Goal: Task Accomplishment & Management: Manage account settings

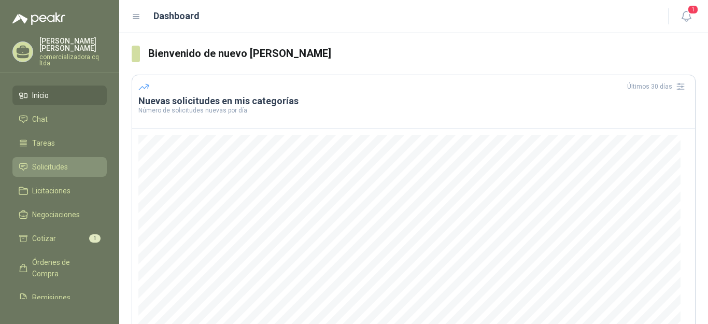
click at [50, 164] on span "Solicitudes" at bounding box center [50, 166] width 36 height 11
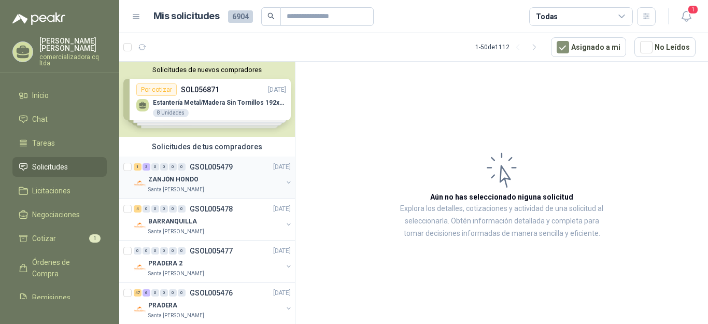
click at [190, 178] on p "ZANJÓN HONDO" at bounding box center [173, 180] width 50 height 10
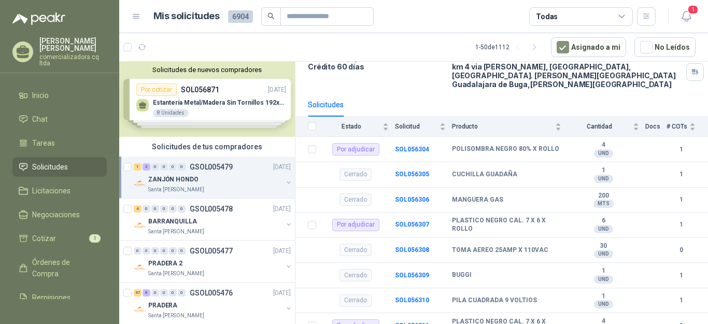
scroll to position [95, 0]
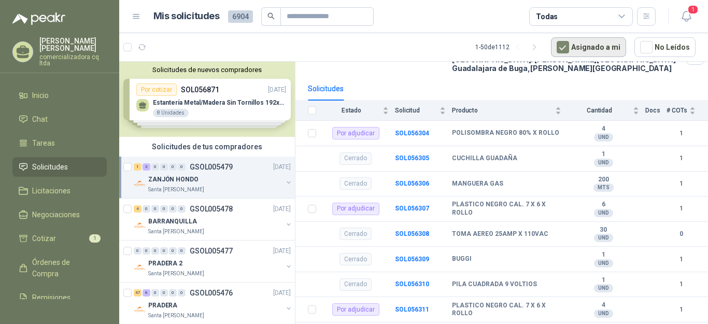
click at [587, 46] on button "Asignado a mi" at bounding box center [588, 47] width 75 height 20
click at [685, 11] on icon "button" at bounding box center [686, 16] width 13 height 13
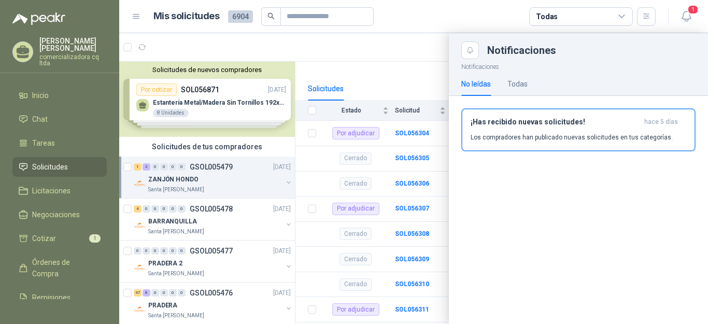
click at [623, 41] on div "Notificaciones" at bounding box center [578, 50] width 234 height 18
click at [648, 18] on icon "button" at bounding box center [646, 16] width 9 height 9
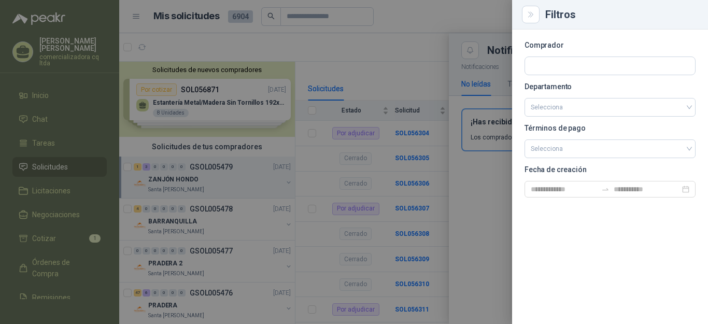
click at [462, 24] on div at bounding box center [354, 162] width 708 height 324
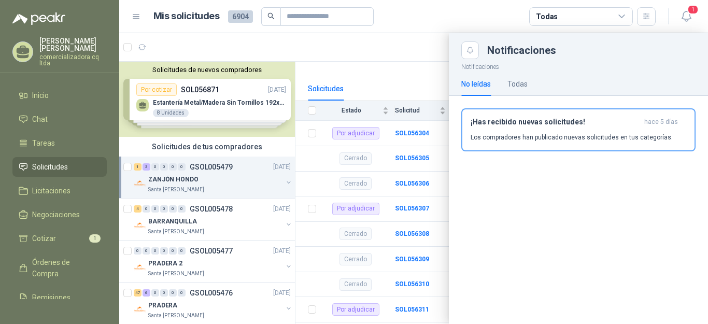
click at [449, 31] on header "Mis solicitudes 6904 Todas 1" at bounding box center [413, 16] width 589 height 33
click at [551, 16] on div "Todas" at bounding box center [547, 16] width 22 height 11
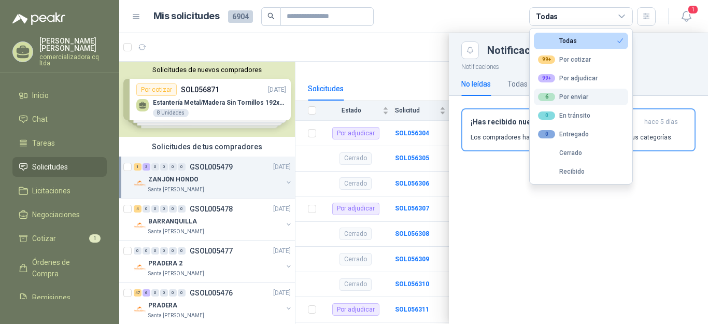
click at [563, 97] on div "6 Por enviar" at bounding box center [563, 97] width 50 height 8
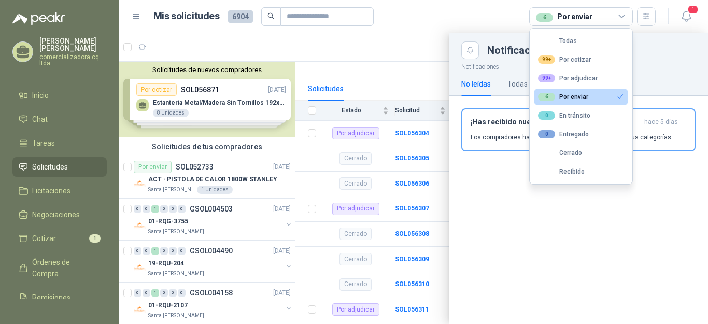
click at [585, 96] on div "6 Por enviar" at bounding box center [563, 97] width 50 height 8
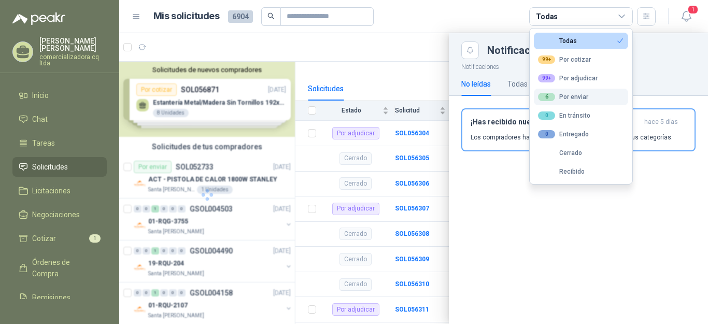
click at [585, 96] on div "6 Por enviar" at bounding box center [563, 97] width 50 height 8
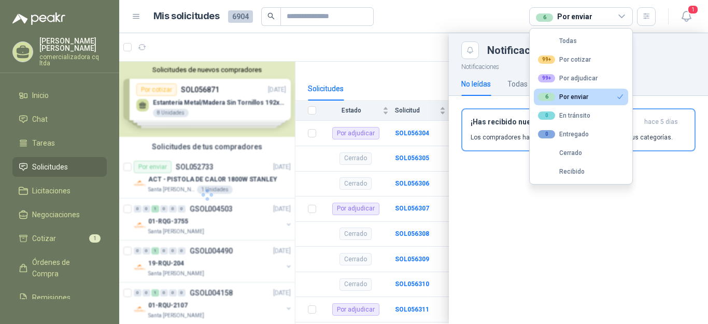
click at [585, 96] on div "6 Por enviar" at bounding box center [563, 97] width 50 height 8
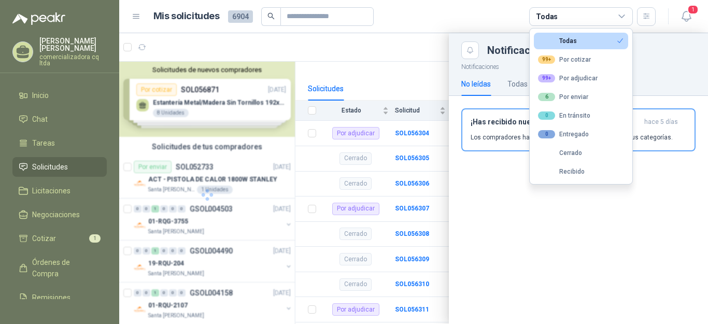
click at [531, 211] on div "Notificaciones No leídas Todas ¡Has recibido nuevas solicitudes! [DATE] Los com…" at bounding box center [578, 191] width 259 height 265
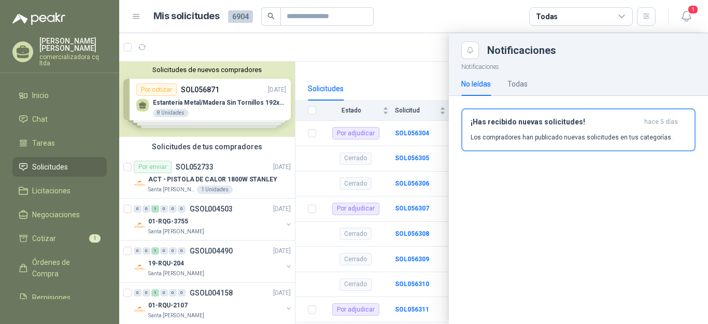
click at [208, 177] on div at bounding box center [413, 178] width 589 height 291
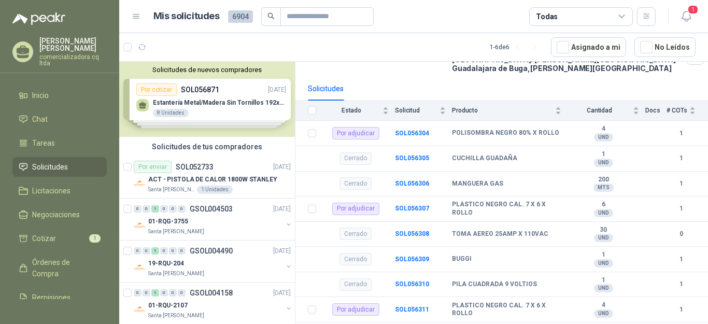
click at [208, 177] on p "ACT - PISTOLA DE CALOR 1800W STANLEY" at bounding box center [212, 180] width 129 height 10
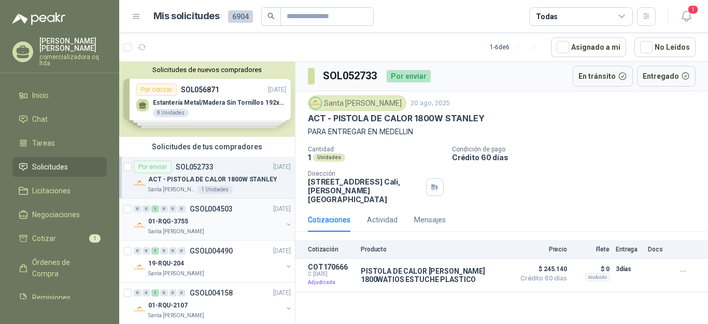
click at [198, 208] on p "GSOL004503" at bounding box center [211, 208] width 43 height 7
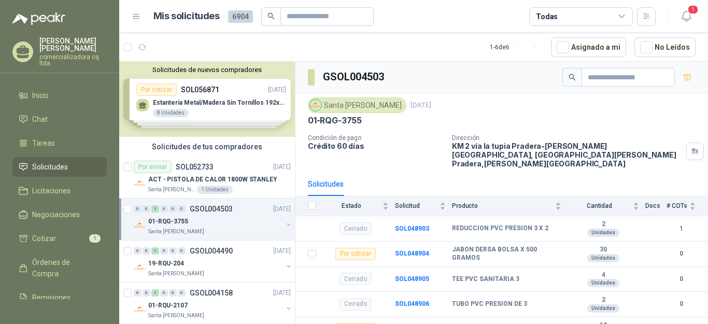
click at [198, 208] on p "GSOL004503" at bounding box center [211, 208] width 43 height 7
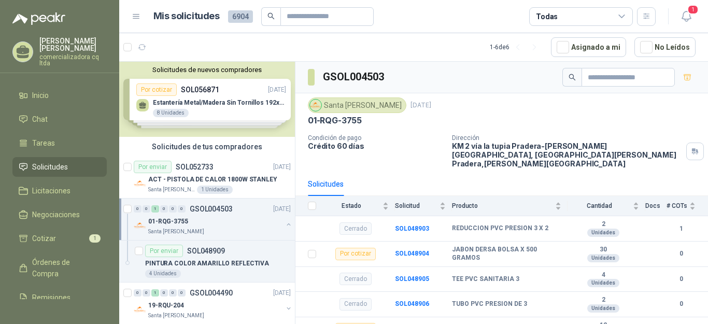
click at [198, 208] on p "GSOL004503" at bounding box center [211, 208] width 43 height 7
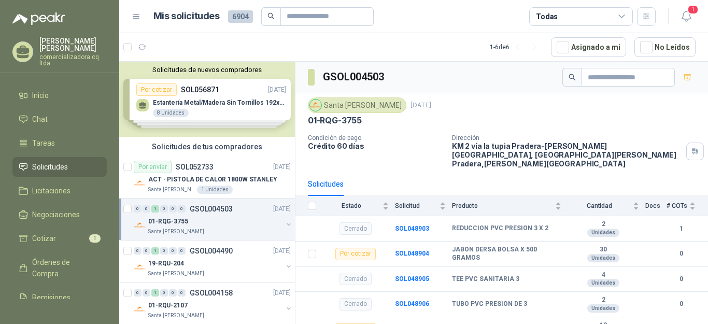
click at [198, 208] on p "GSOL004503" at bounding box center [211, 208] width 43 height 7
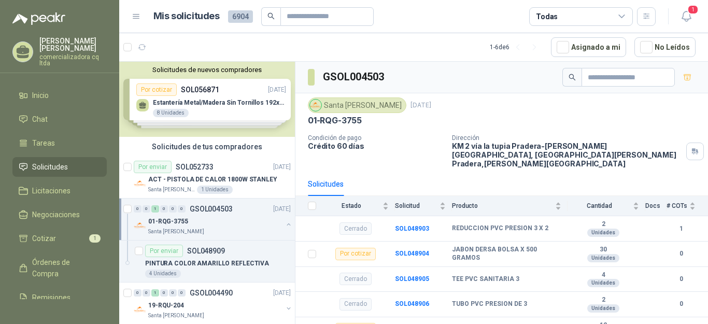
click at [198, 208] on p "GSOL004503" at bounding box center [211, 208] width 43 height 7
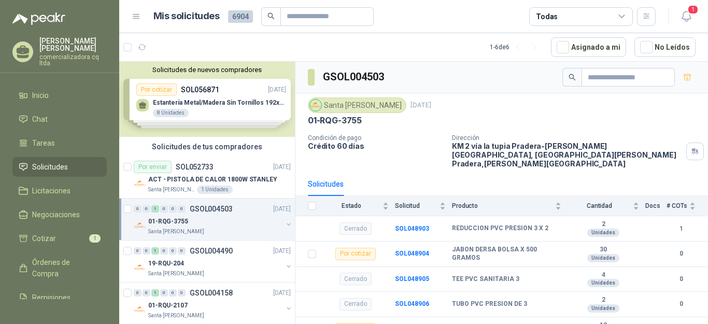
click at [198, 208] on p "GSOL004503" at bounding box center [211, 208] width 43 height 7
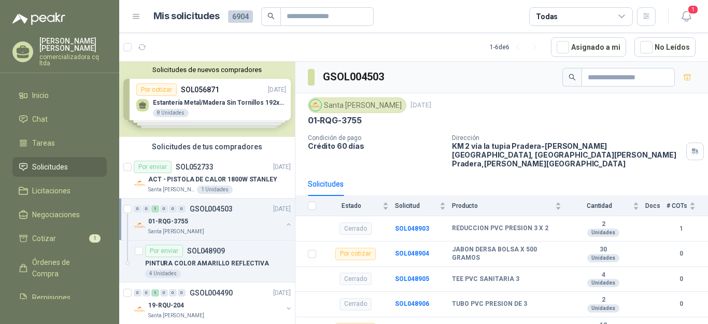
click at [198, 208] on p "GSOL004503" at bounding box center [211, 208] width 43 height 7
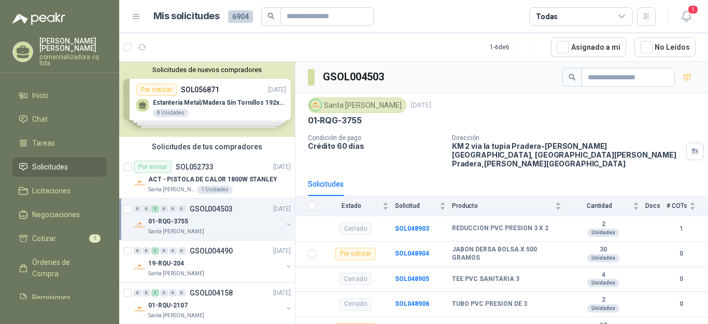
click at [198, 208] on p "GSOL004503" at bounding box center [211, 208] width 43 height 7
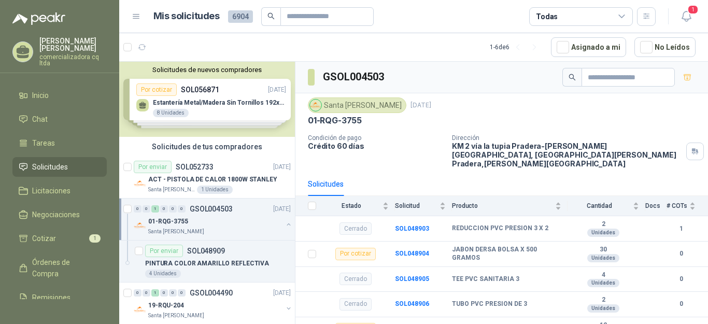
click at [198, 208] on p "GSOL004503" at bounding box center [211, 208] width 43 height 7
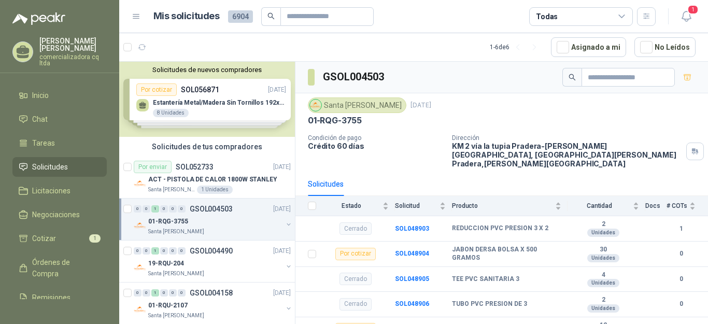
click at [198, 208] on p "GSOL004503" at bounding box center [211, 208] width 43 height 7
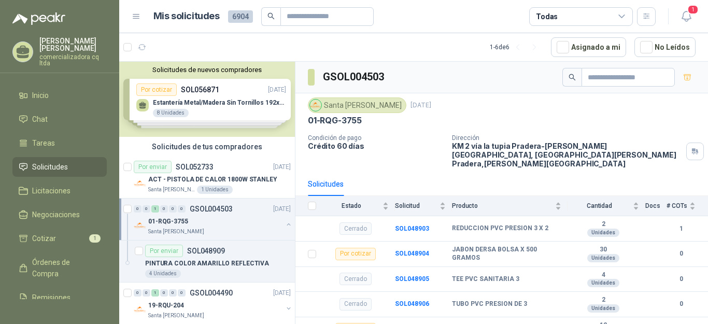
click at [198, 208] on p "GSOL004503" at bounding box center [211, 208] width 43 height 7
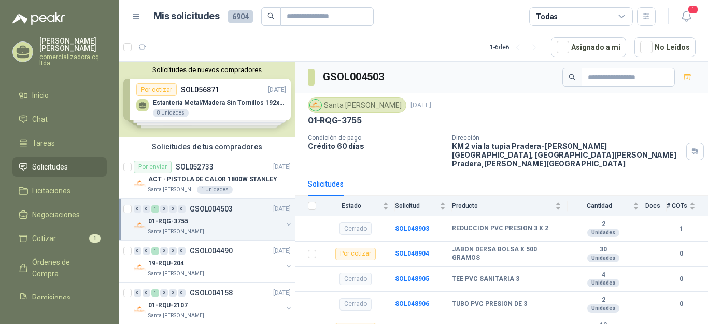
click at [198, 208] on p "GSOL004503" at bounding box center [211, 208] width 43 height 7
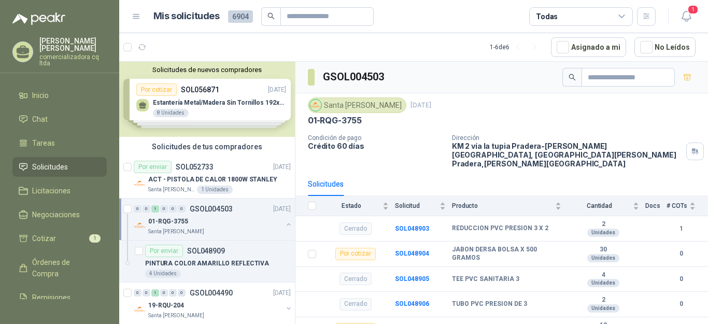
click at [198, 208] on p "GSOL004503" at bounding box center [211, 208] width 43 height 7
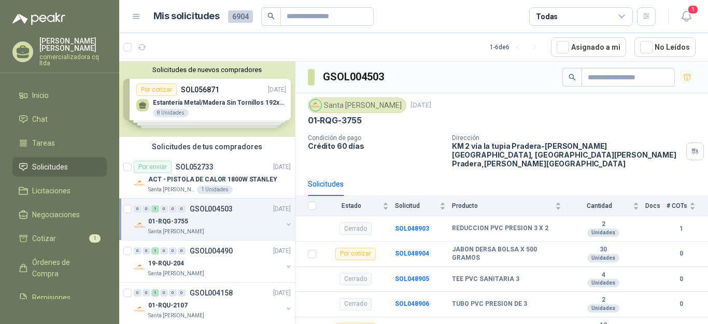
click at [198, 208] on p "GSOL004503" at bounding box center [211, 208] width 43 height 7
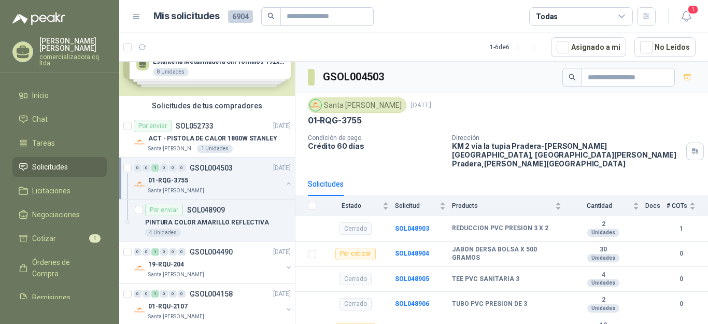
scroll to position [50, 0]
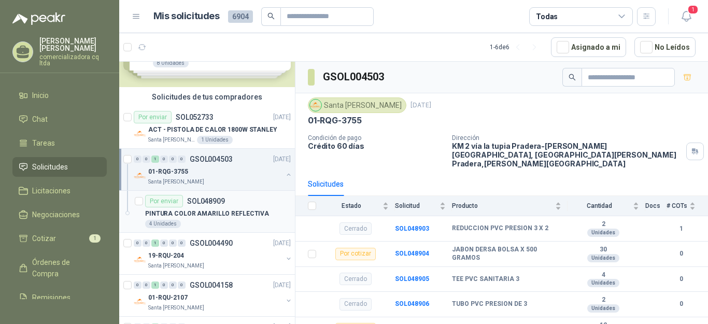
click at [211, 219] on div "PINTURA COLOR AMARILLO REFLECTIVA" at bounding box center [218, 213] width 146 height 12
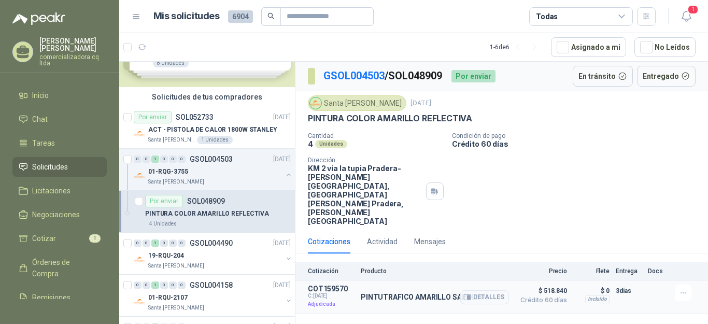
click at [320, 285] on p "COT159570" at bounding box center [331, 289] width 47 height 8
click at [373, 285] on div "PINTUTRAFICO AMARILLO SAPOLIN Detalles" at bounding box center [435, 297] width 148 height 25
click at [477, 290] on button "Detalles" at bounding box center [484, 297] width 49 height 14
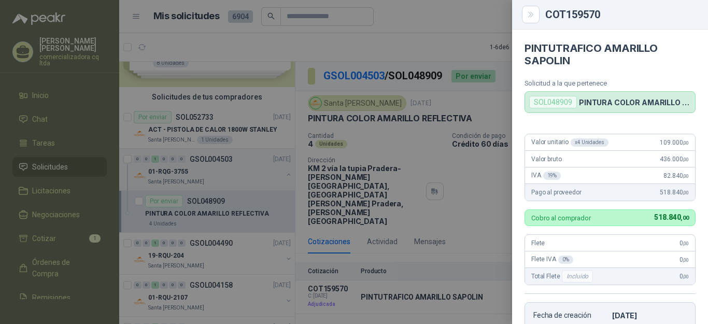
click at [517, 122] on div "PINTUTRAFICO AMARILLO SAPOLIN Solicitud a la que pertenece SOL048909 PINTURA CO…" at bounding box center [610, 177] width 196 height 294
click at [427, 130] on div at bounding box center [354, 162] width 708 height 324
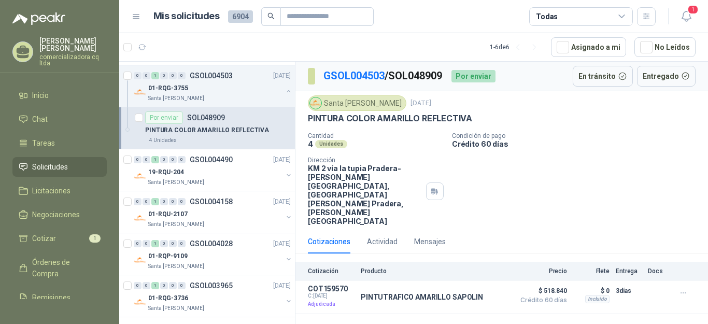
scroll to position [137, 0]
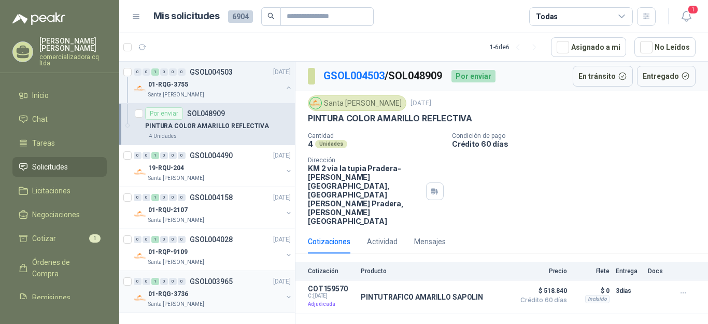
click at [286, 293] on div "0 0 1 0 0 0 GSOL003965 [DATE] 01-RQG-3736 [GEOGRAPHIC_DATA][PERSON_NAME]" at bounding box center [207, 292] width 176 height 42
click at [171, 294] on p "01-RQG-3736" at bounding box center [168, 294] width 40 height 10
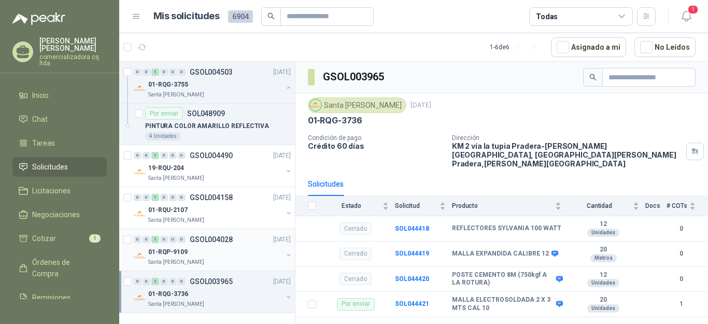
click at [157, 251] on p "01-RQP-9109" at bounding box center [167, 252] width 39 height 10
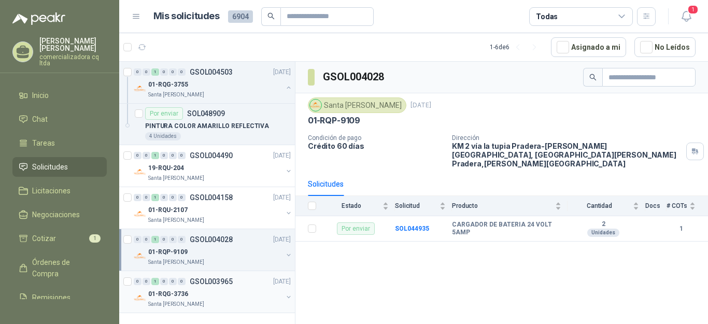
click at [165, 300] on p "Santa [PERSON_NAME]" at bounding box center [176, 304] width 56 height 8
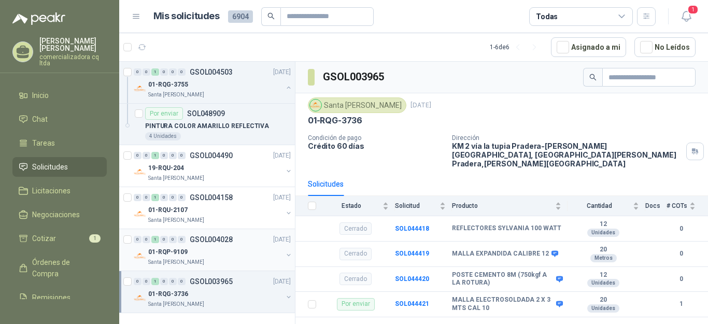
click at [224, 244] on div "0 0 1 0 0 0 GSOL004028 [DATE]" at bounding box center [213, 239] width 159 height 12
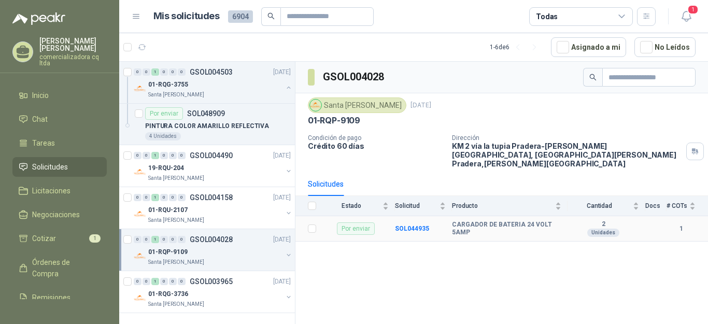
click at [359, 222] on div "Por enviar" at bounding box center [356, 228] width 38 height 12
click at [413, 225] on b "SOL044935" at bounding box center [412, 228] width 34 height 7
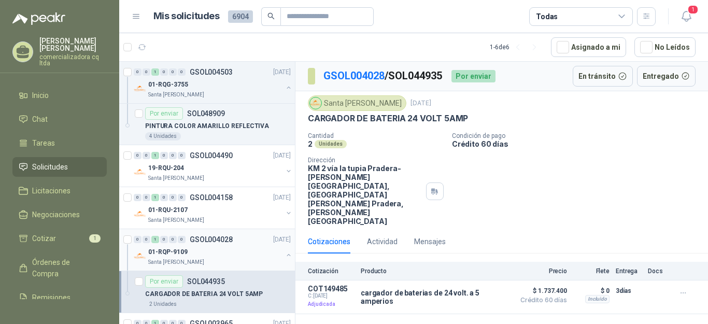
click at [179, 247] on p "01-RQP-9109" at bounding box center [167, 252] width 39 height 10
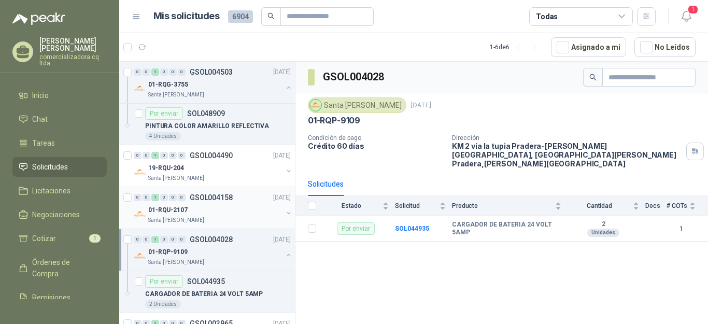
click at [183, 218] on p "Santa [PERSON_NAME]" at bounding box center [176, 220] width 56 height 8
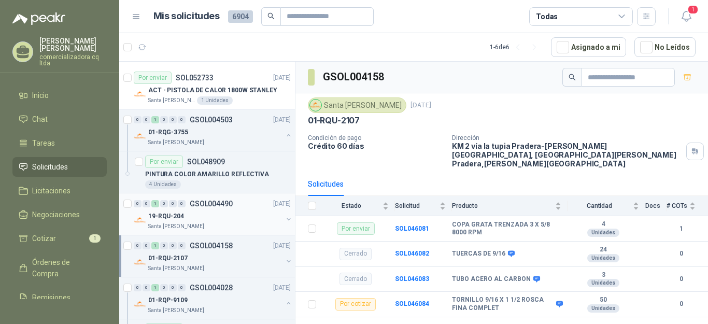
scroll to position [78, 0]
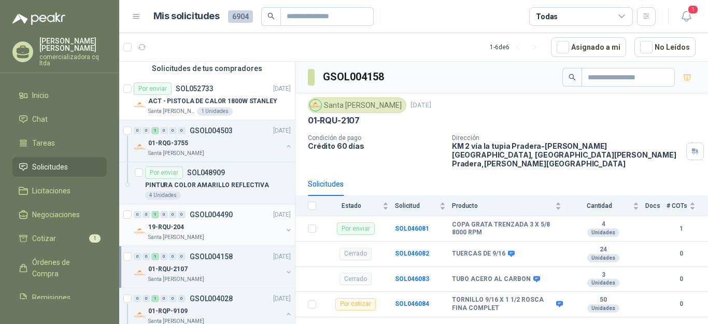
click at [177, 222] on p "19-RQU-204" at bounding box center [166, 227] width 36 height 10
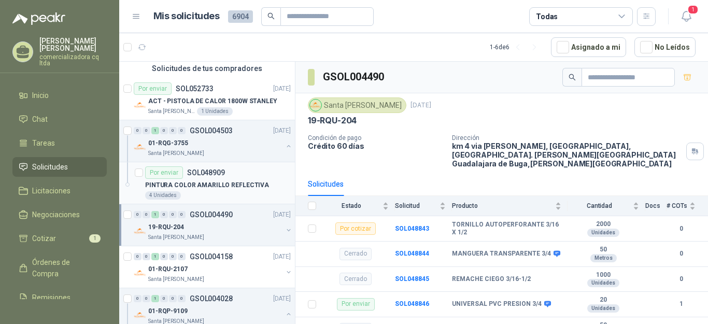
click at [174, 188] on p "PINTURA COLOR AMARILLO REFLECTIVA" at bounding box center [207, 185] width 124 height 10
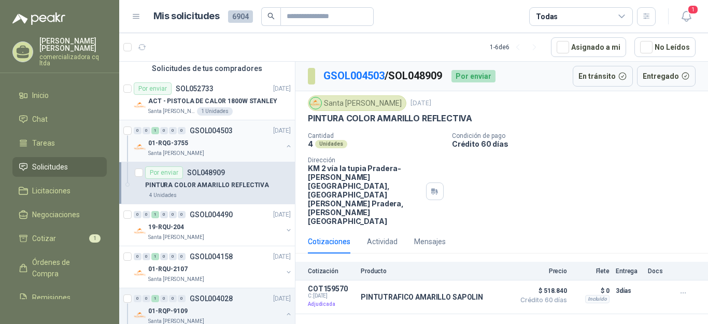
click at [181, 143] on p "01-RQG-3755" at bounding box center [168, 143] width 40 height 10
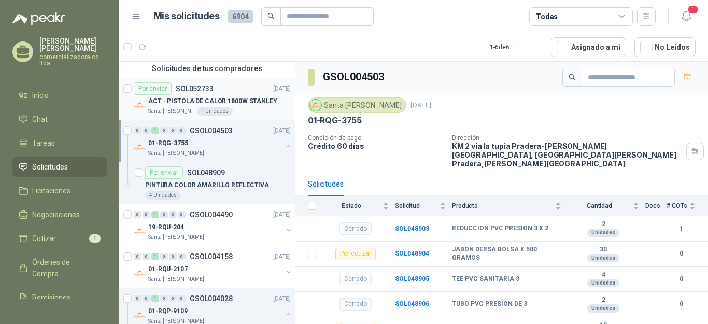
click at [197, 102] on p "ACT - PISTOLA DE CALOR 1800W STANLEY" at bounding box center [212, 101] width 129 height 10
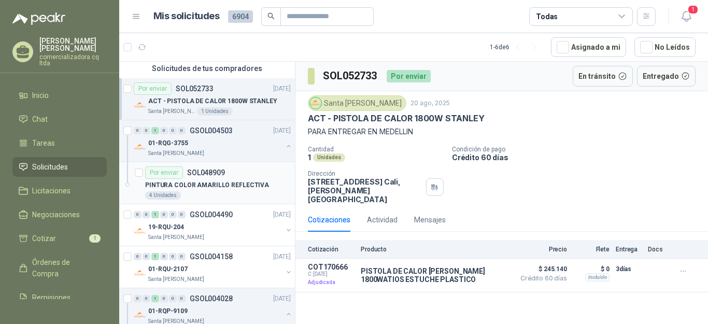
click at [168, 174] on div "Por enviar" at bounding box center [164, 172] width 38 height 12
